Goal: Task Accomplishment & Management: Complete application form

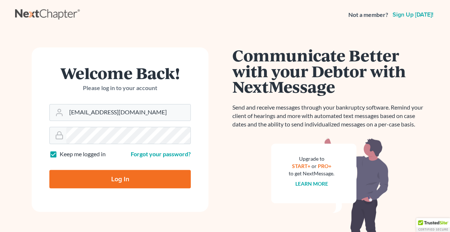
click at [110, 178] on input "Log In" at bounding box center [119, 179] width 141 height 18
type input "Thinking..."
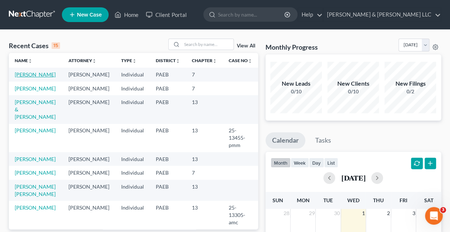
click at [38, 76] on link "[PERSON_NAME]" at bounding box center [35, 74] width 41 height 6
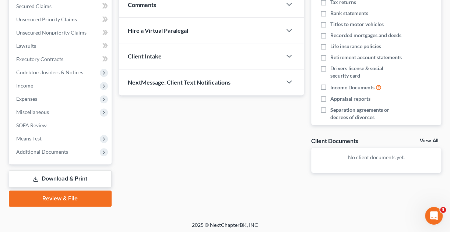
scroll to position [158, 0]
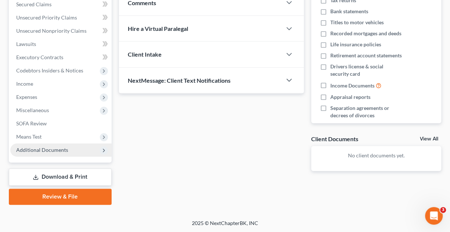
click at [104, 149] on icon at bounding box center [104, 151] width 6 height 6
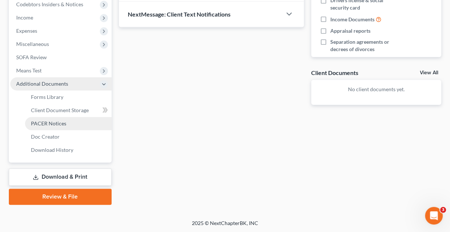
scroll to position [225, 0]
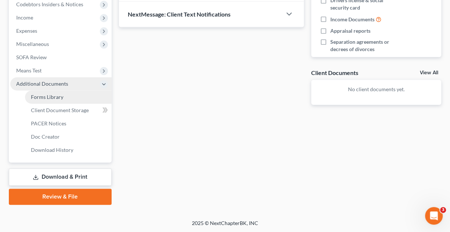
click at [54, 97] on span "Forms Library" at bounding box center [47, 97] width 32 height 6
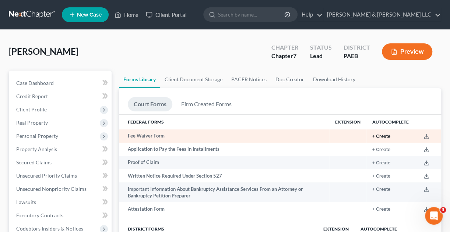
click at [385, 138] on button "+ Create" at bounding box center [381, 136] width 18 height 5
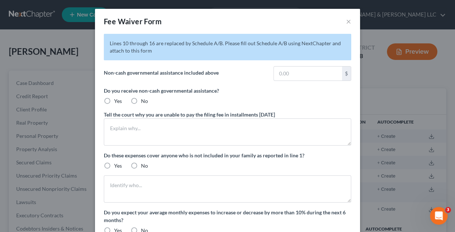
click at [141, 100] on label "No" at bounding box center [144, 101] width 7 height 7
click at [144, 100] on input "No" at bounding box center [146, 100] width 5 height 5
radio input "true"
click at [205, 17] on div "Fee Waiver Form ×" at bounding box center [227, 21] width 265 height 25
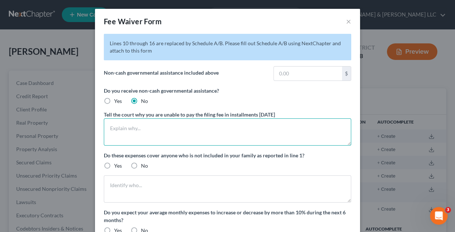
click at [160, 125] on textarea at bounding box center [227, 132] width 247 height 27
type textarea "a"
type textarea "All income is used for reasonable and necessary living expenses."
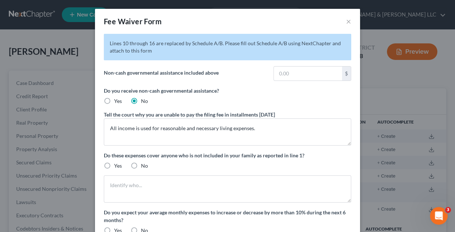
click at [141, 165] on label "No" at bounding box center [144, 165] width 7 height 7
click at [144, 165] on input "No" at bounding box center [146, 164] width 5 height 5
radio input "true"
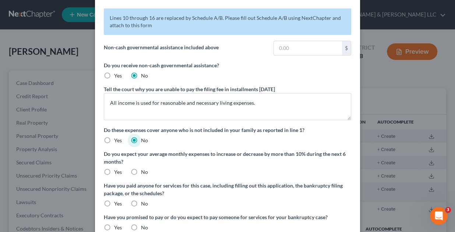
scroll to position [39, 0]
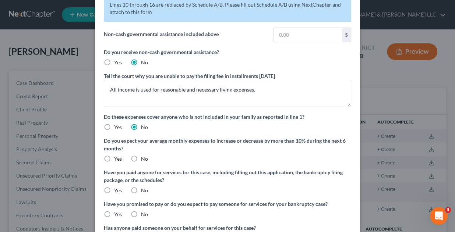
click at [141, 159] on label "No" at bounding box center [144, 158] width 7 height 7
click at [144, 159] on input "No" at bounding box center [146, 157] width 5 height 5
radio input "true"
click at [141, 191] on label "No" at bounding box center [144, 190] width 7 height 7
click at [144, 191] on input "No" at bounding box center [146, 189] width 5 height 5
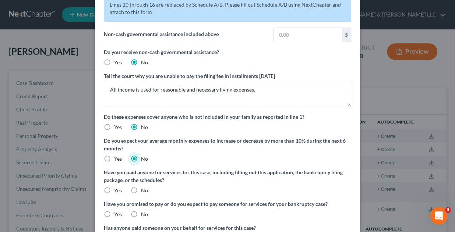
radio input "true"
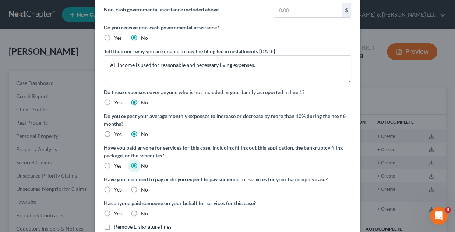
scroll to position [108, 0]
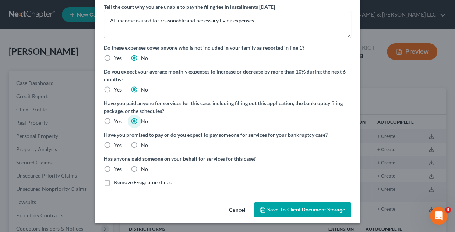
click at [141, 145] on label "No" at bounding box center [144, 145] width 7 height 7
click at [144, 145] on input "No" at bounding box center [146, 144] width 5 height 5
radio input "true"
click at [141, 169] on label "No" at bounding box center [144, 169] width 7 height 7
click at [144, 169] on input "No" at bounding box center [146, 168] width 5 height 5
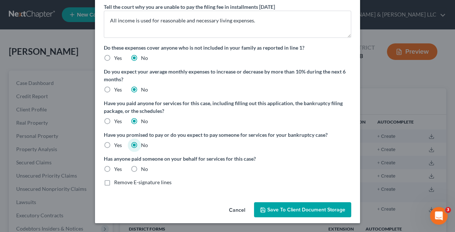
radio input "true"
click at [114, 183] on label "Remove E-signature lines" at bounding box center [142, 182] width 57 height 7
click at [117, 183] on input "Remove E-signature lines" at bounding box center [119, 181] width 5 height 5
checkbox input "true"
click at [268, 208] on span "Save to Client Document Storage" at bounding box center [306, 210] width 78 height 6
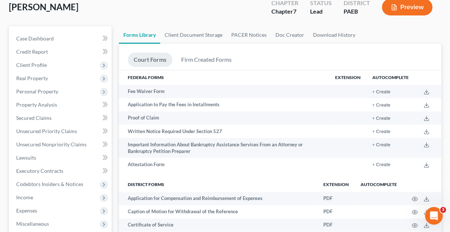
scroll to position [0, 0]
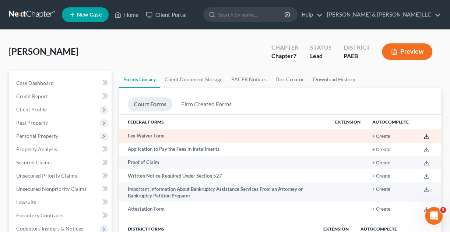
click at [426, 136] on line at bounding box center [426, 135] width 0 height 3
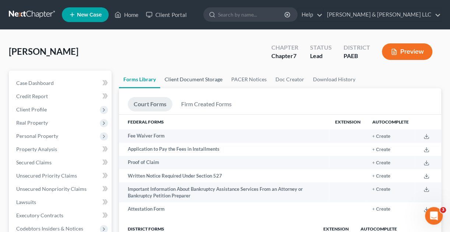
click at [196, 79] on link "Client Document Storage" at bounding box center [193, 80] width 67 height 18
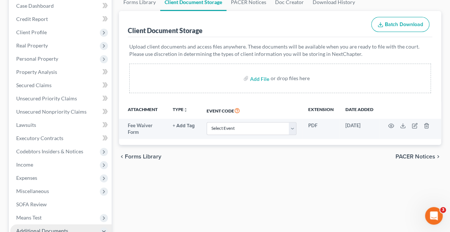
scroll to position [116, 0]
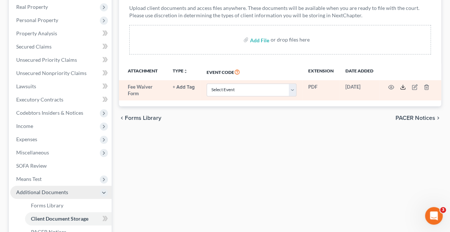
click at [402, 86] on icon at bounding box center [403, 87] width 6 height 6
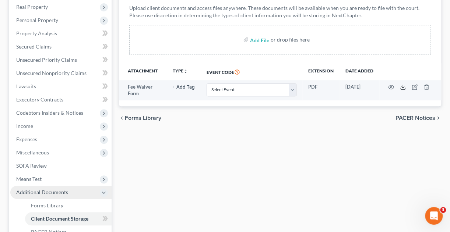
scroll to position [0, 0]
